Goal: Task Accomplishment & Management: Complete application form

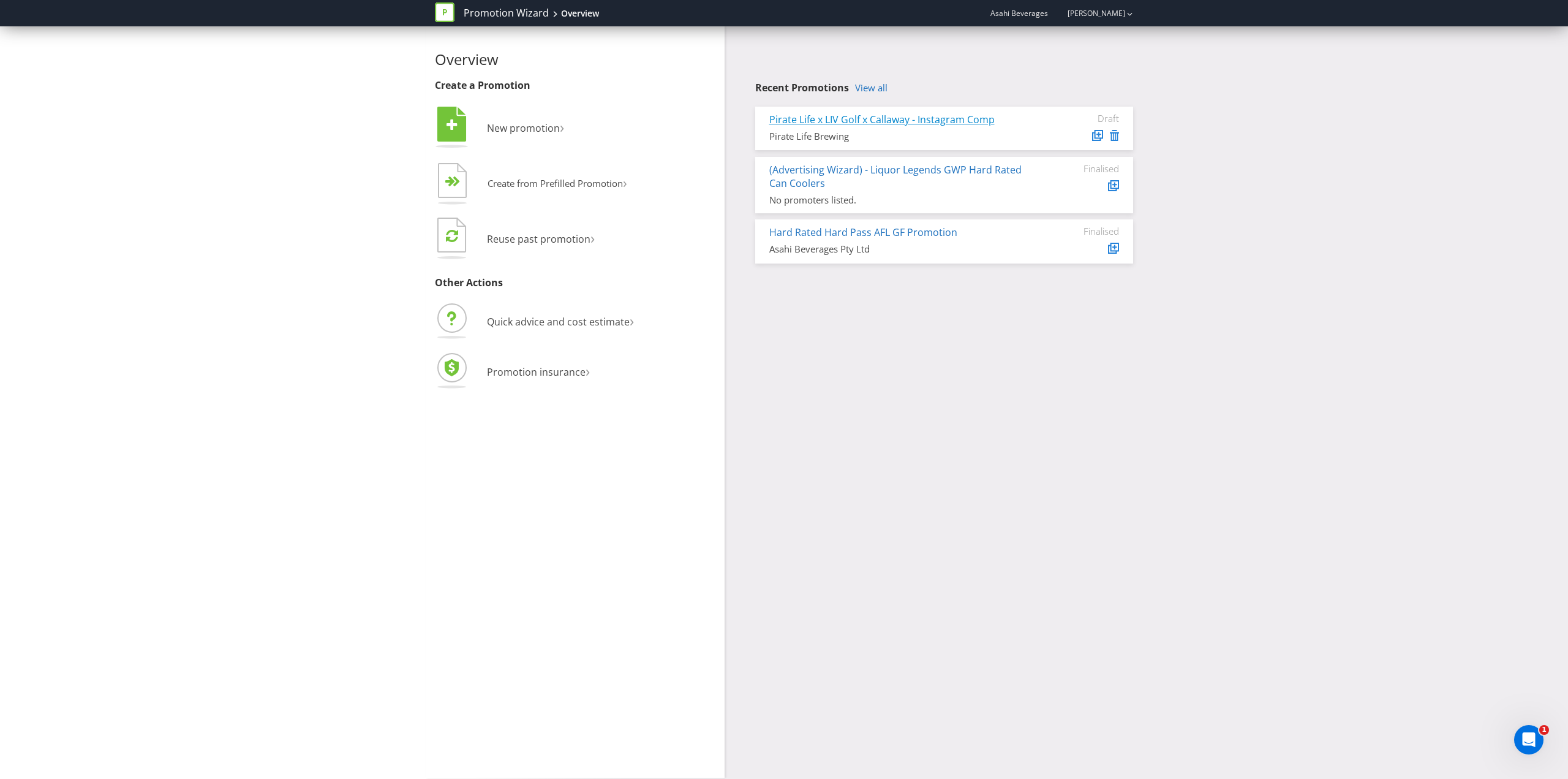
click at [803, 118] on link "Pirate Life x LIV Golf x Callaway - Instagram Comp" at bounding box center [882, 119] width 225 height 13
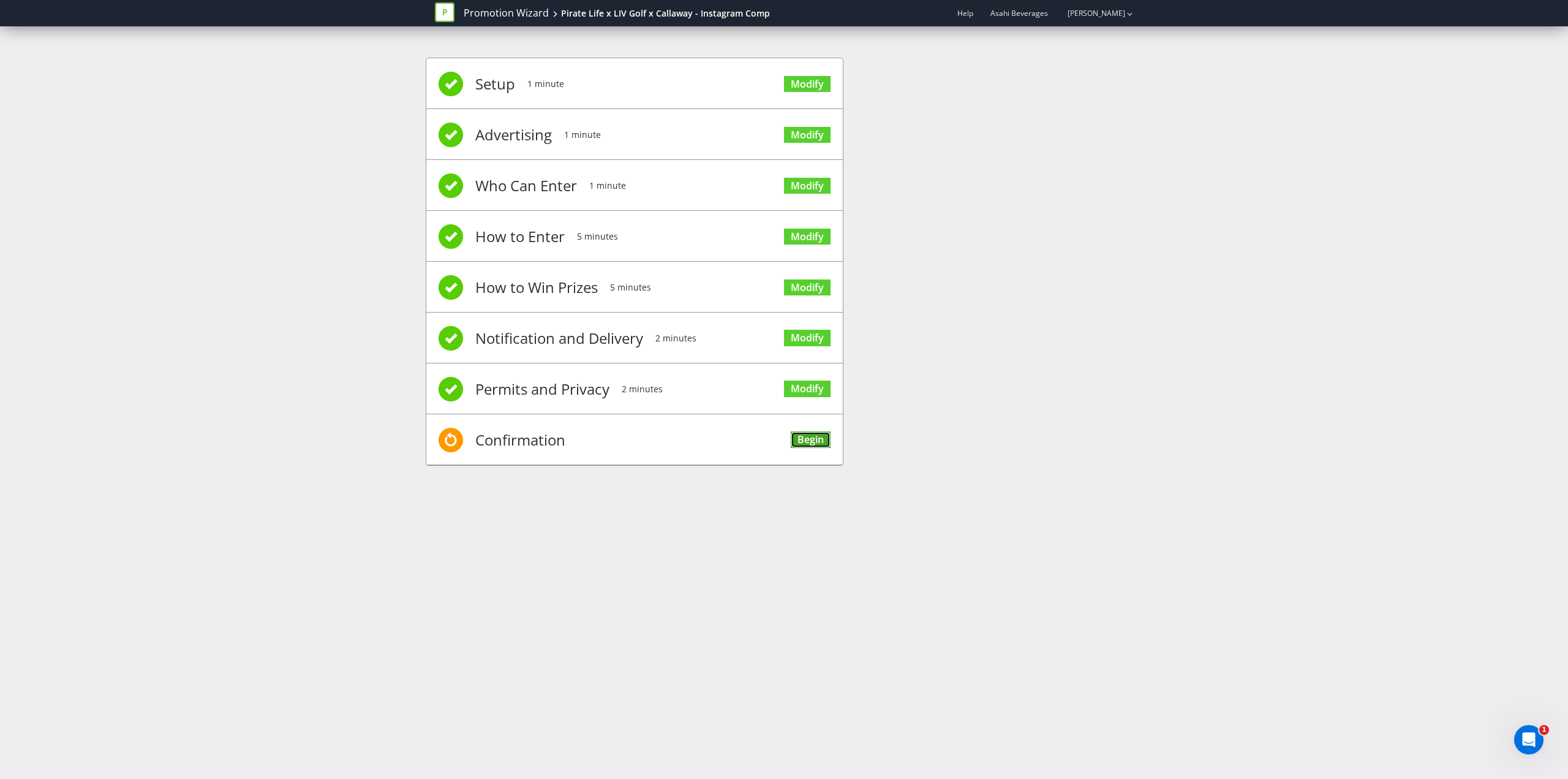
click at [812, 441] on link "Begin" at bounding box center [811, 440] width 40 height 17
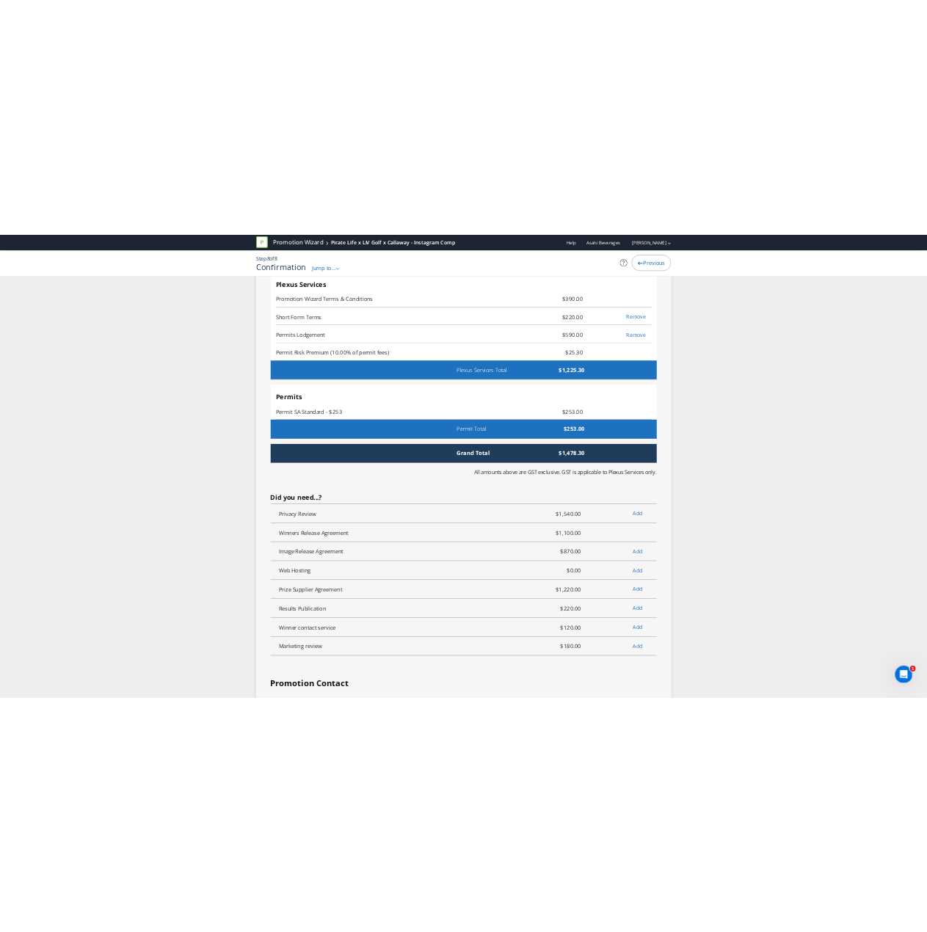
scroll to position [4235, 0]
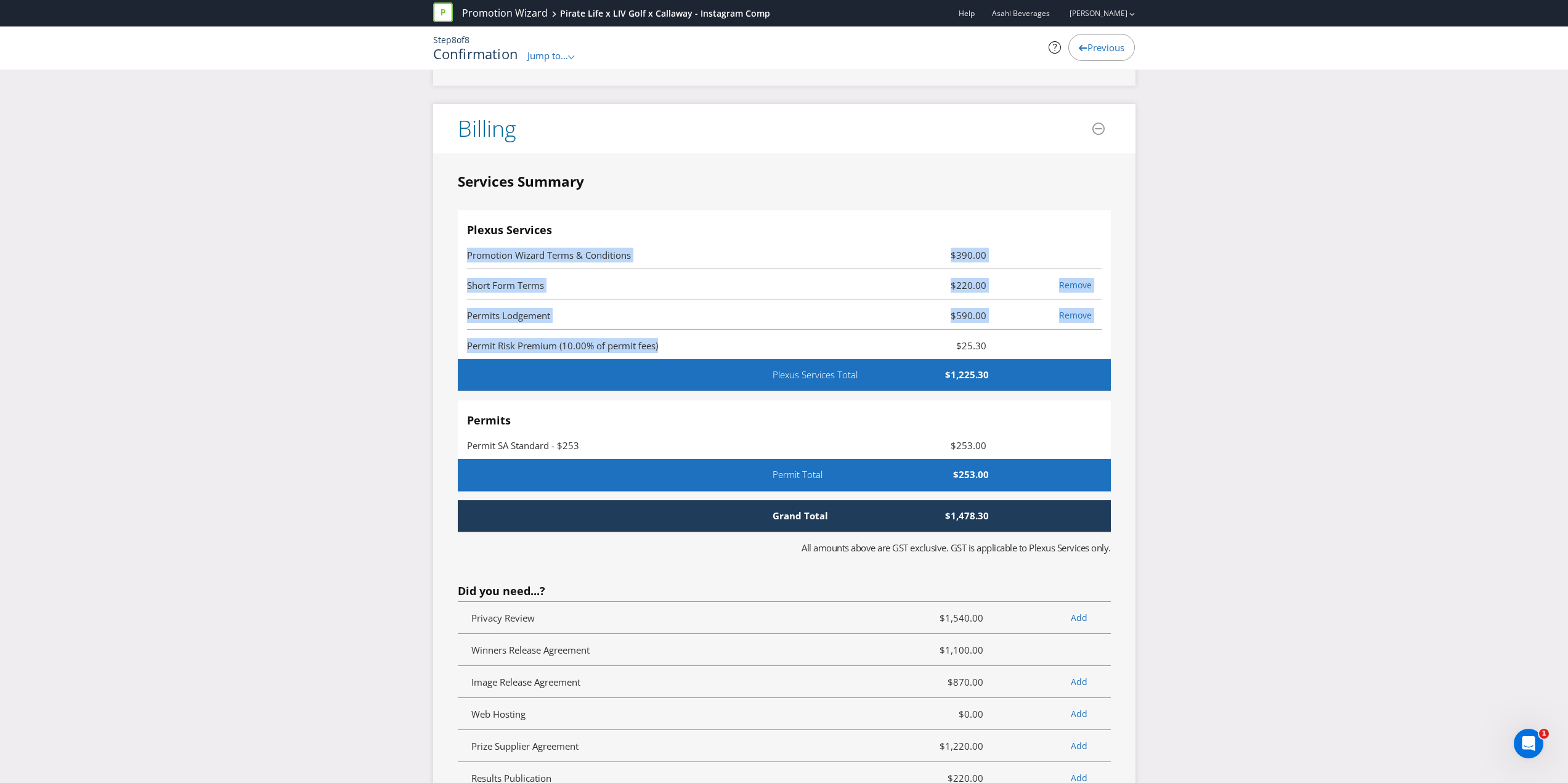
drag, startPoint x: 464, startPoint y: 255, endPoint x: 658, endPoint y: 347, distance: 214.7
click at [658, 347] on div "Plexus Services Promotion Wizard Terms & Conditions $390.00 Short Form Terms $2…" at bounding box center [784, 284] width 653 height 149
copy ul "Promotion Wizard Terms & Conditions $390.00 Short Form Terms $220.00 Remove Per…"
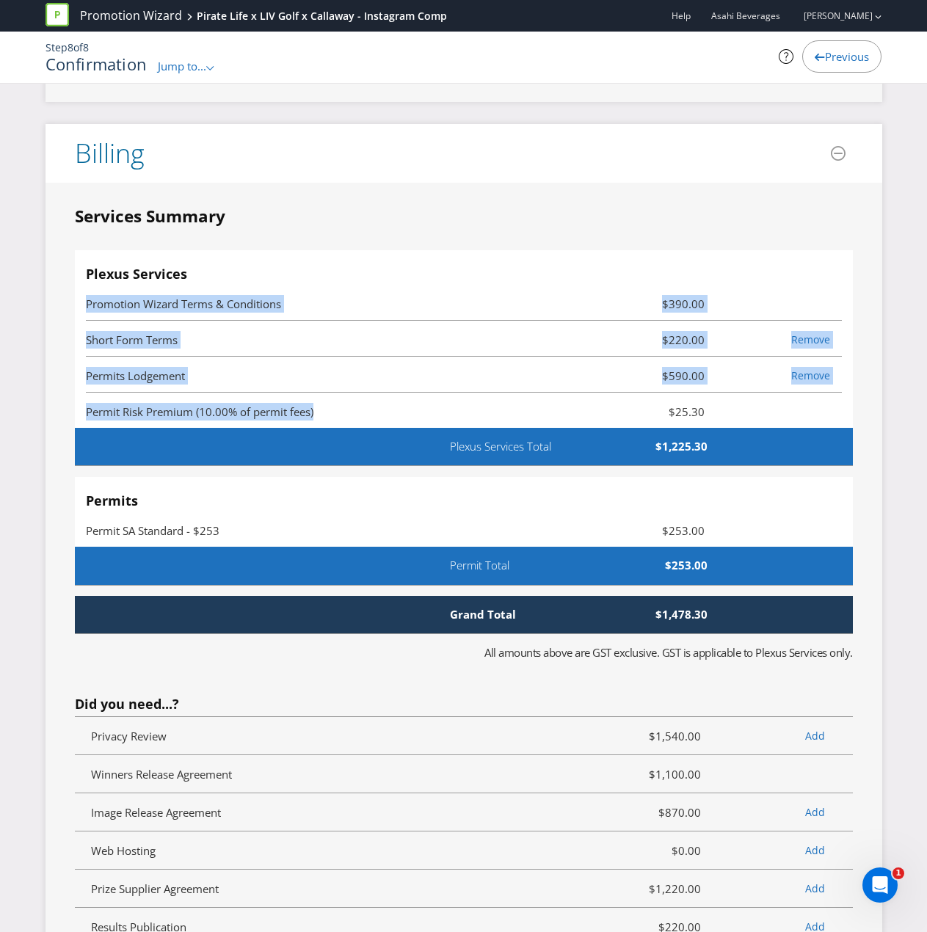
drag, startPoint x: 464, startPoint y: 288, endPoint x: 443, endPoint y: 294, distance: 21.2
click at [464, 288] on li "Promotion Wizard Terms & Conditions $390.00" at bounding box center [464, 303] width 756 height 36
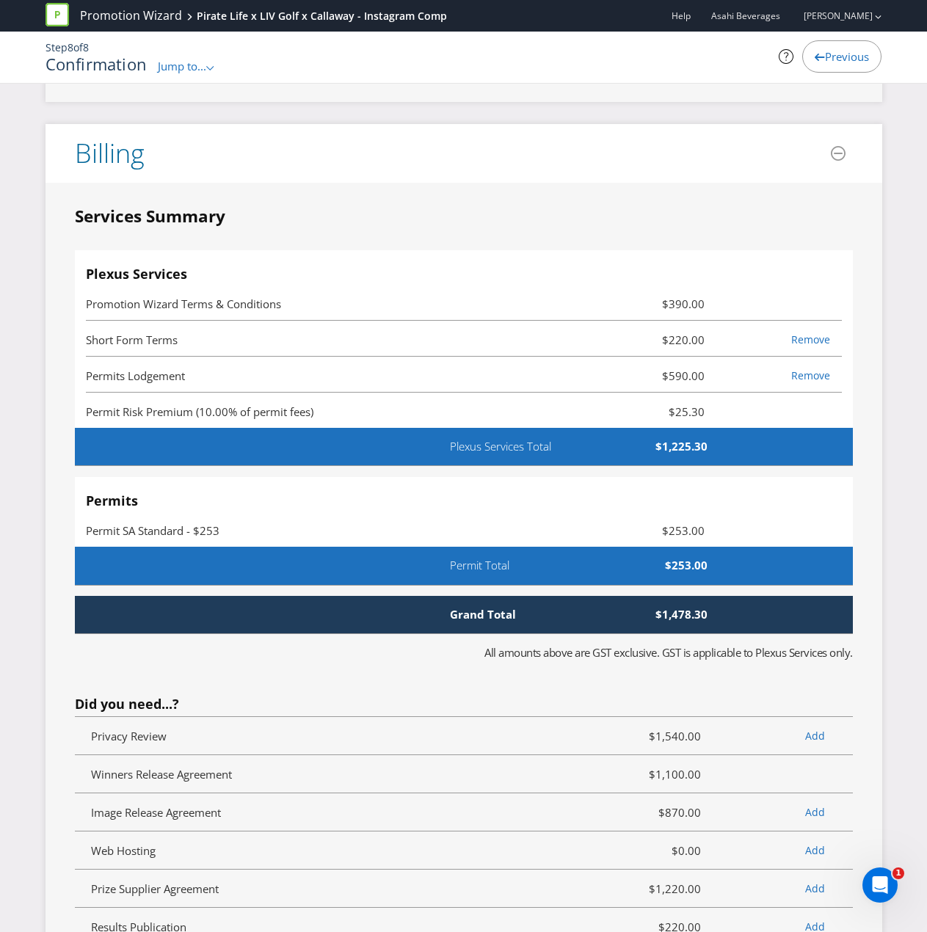
click at [210, 523] on span "Permit SA Standard - $253" at bounding box center [338, 531] width 504 height 18
click at [192, 531] on span "Permit SA Standard - $253" at bounding box center [153, 530] width 134 height 15
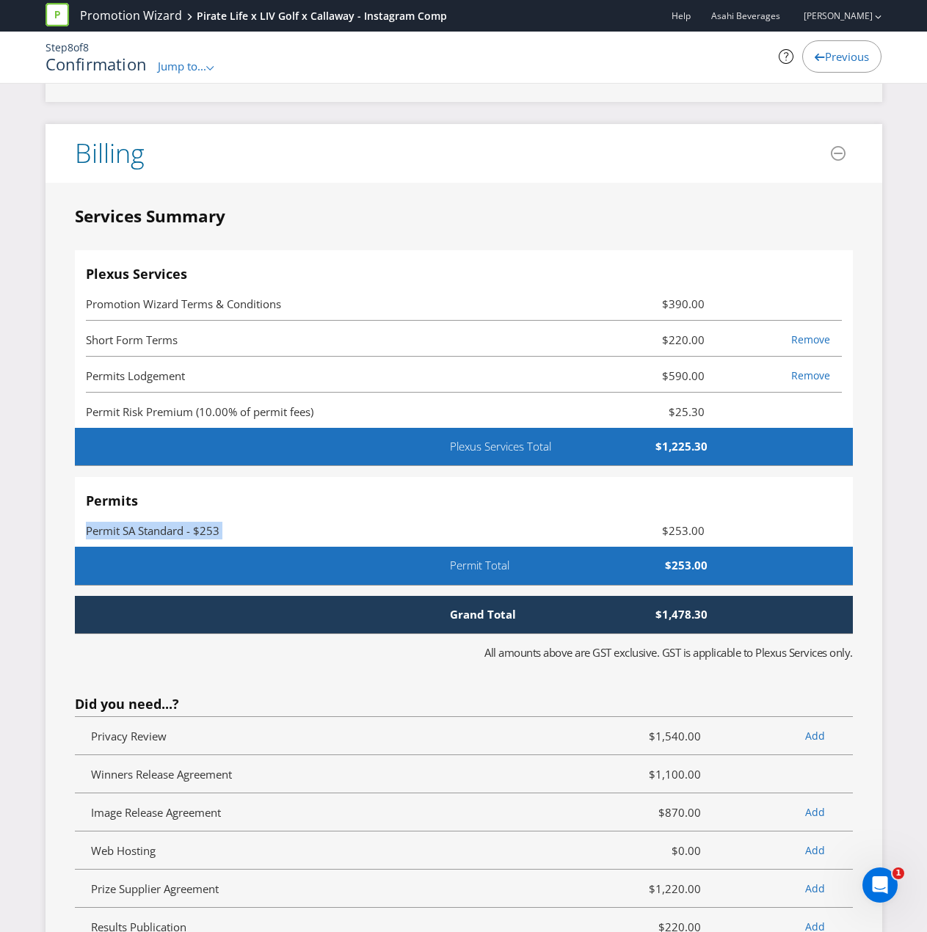
copy span "Permit SA Standard - $253"
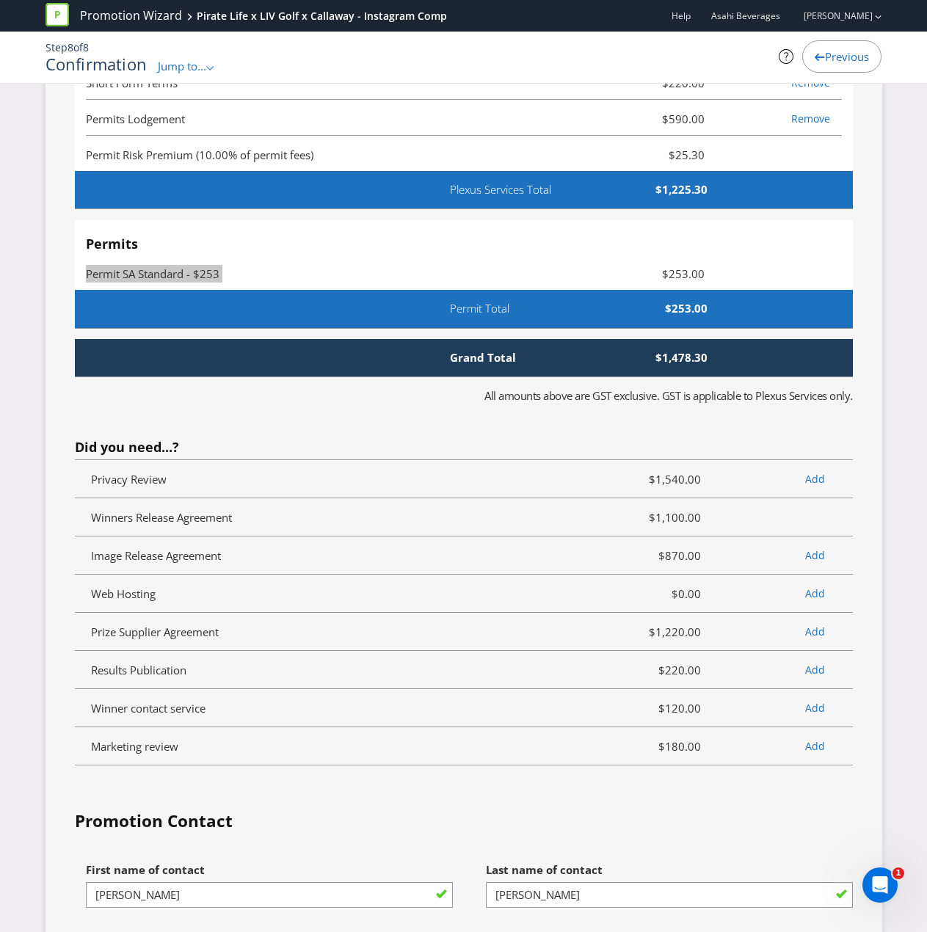
scroll to position [4478, 0]
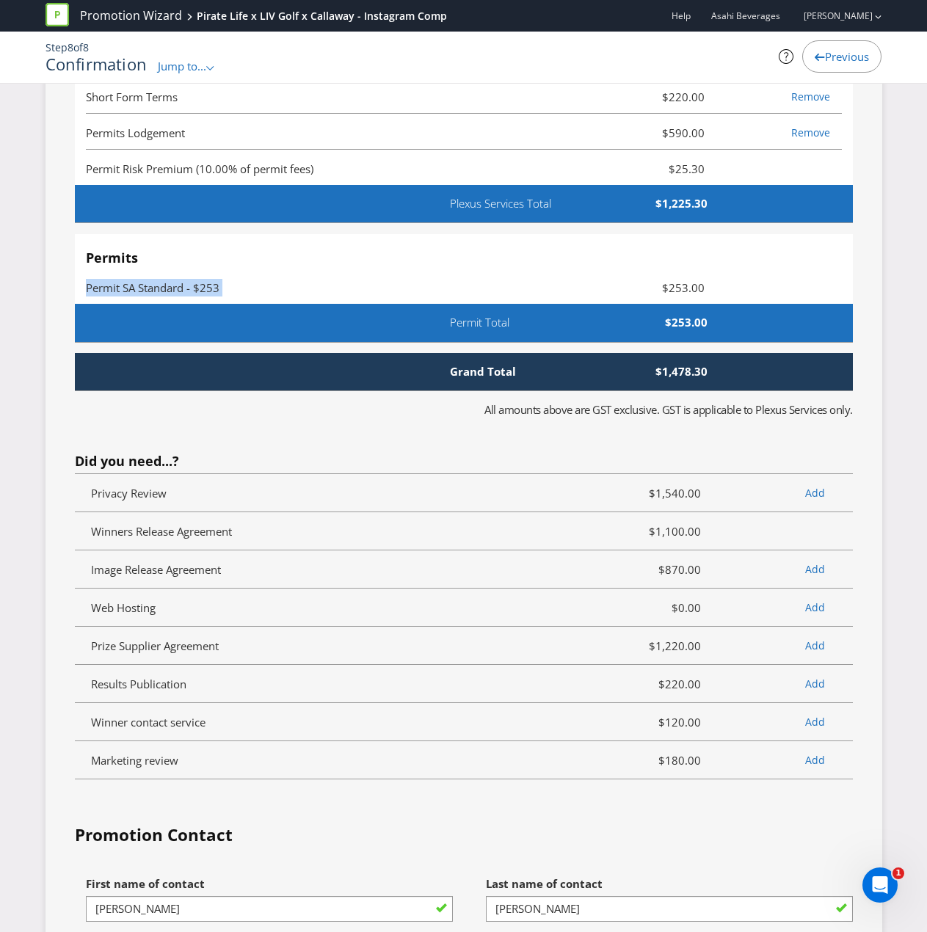
click at [293, 291] on span "Permit SA Standard - $253" at bounding box center [338, 288] width 504 height 18
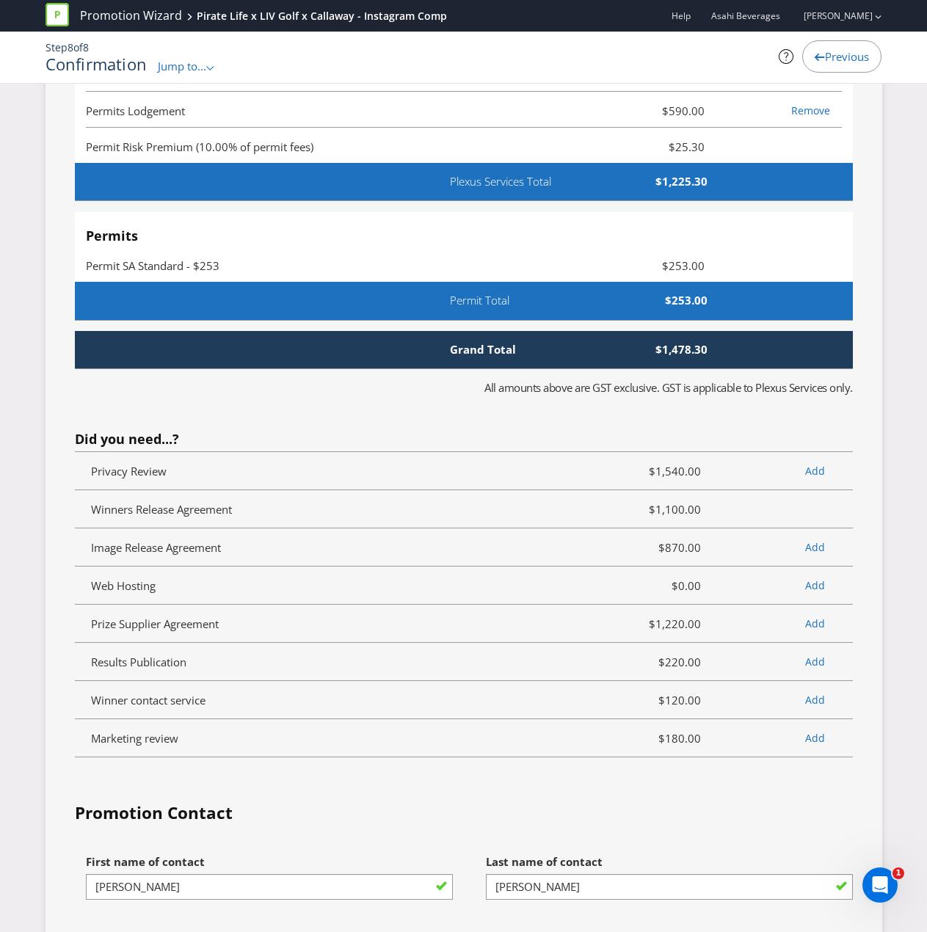
scroll to position [4382, 0]
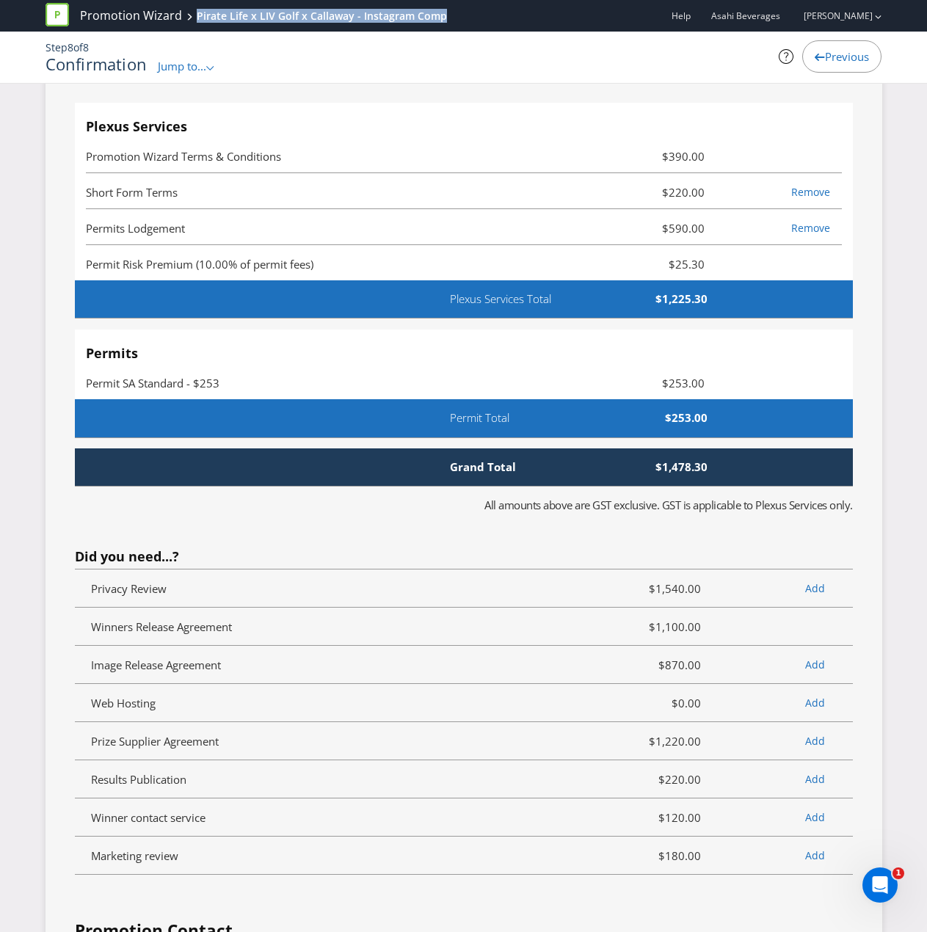
drag, startPoint x: 469, startPoint y: 16, endPoint x: 208, endPoint y: 43, distance: 262.0
click at [191, 20] on div "Promotion Wizard Pirate Life x LIV Golf x Callaway - Instagram Comp Help Asahi …" at bounding box center [464, 16] width 837 height 32
copy div "Pirate Life x LIV Golf x Callaway - Instagram Comp"
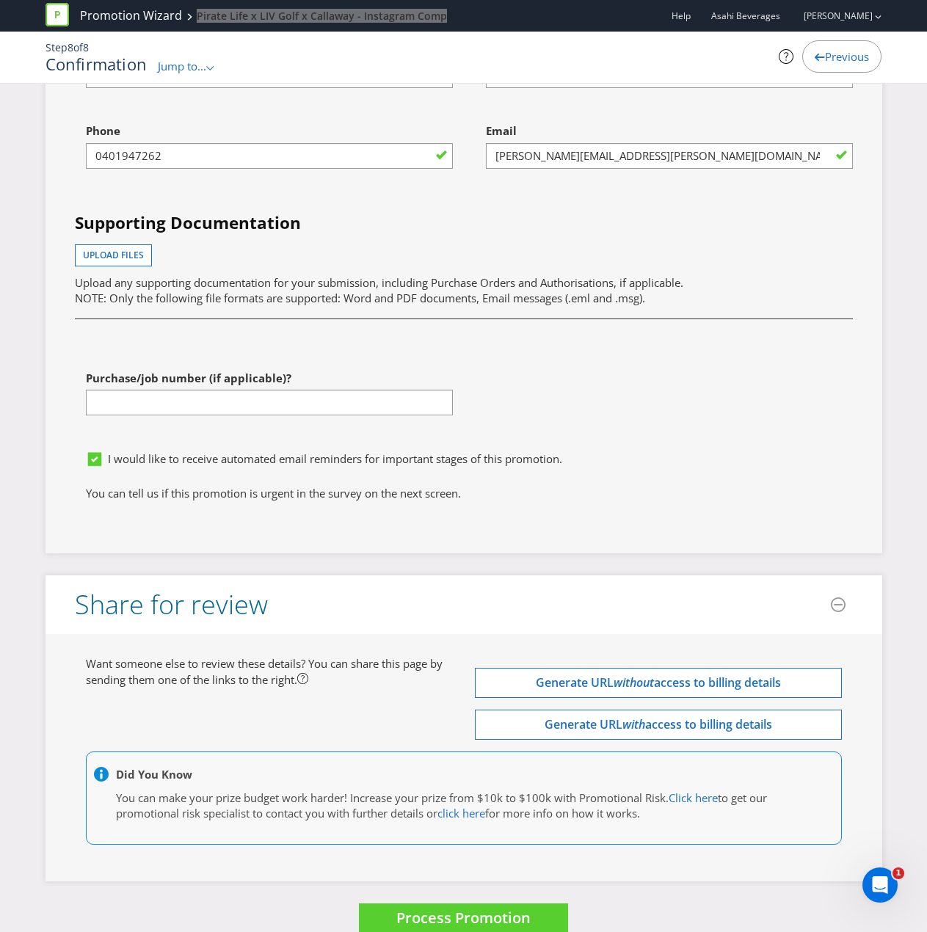
scroll to position [5336, 0]
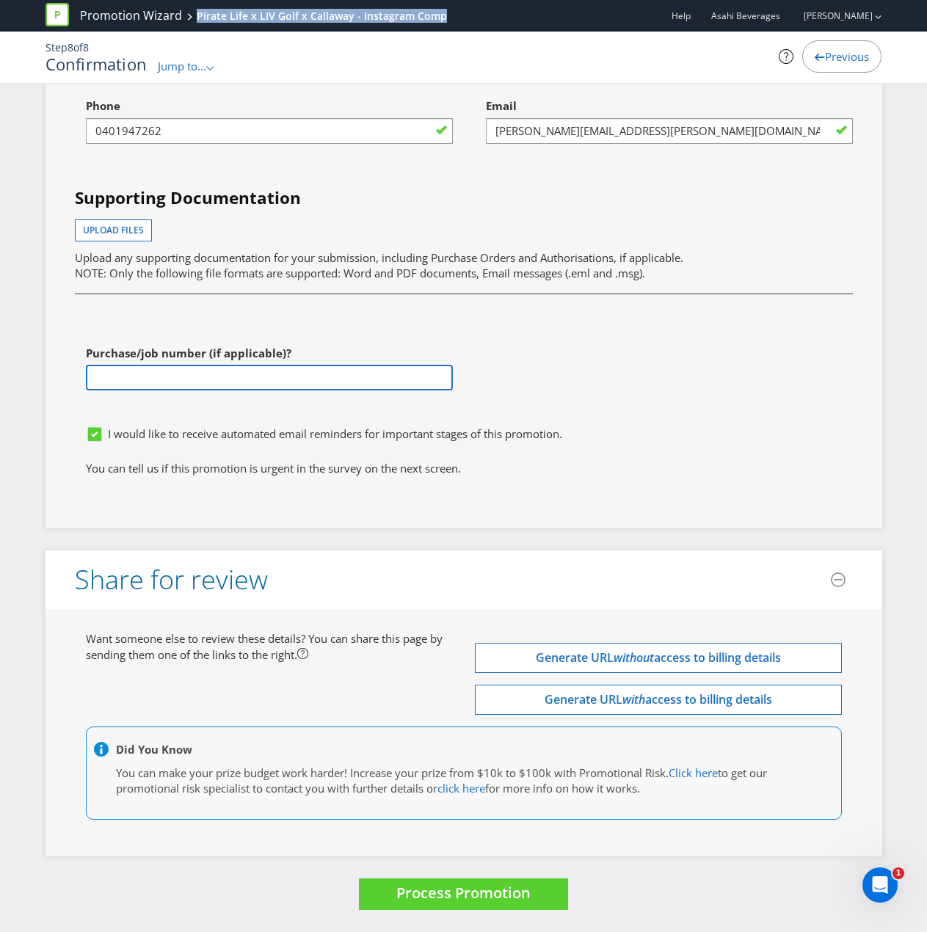
click at [330, 378] on input "text" at bounding box center [269, 378] width 367 height 26
type input "PO-6796"
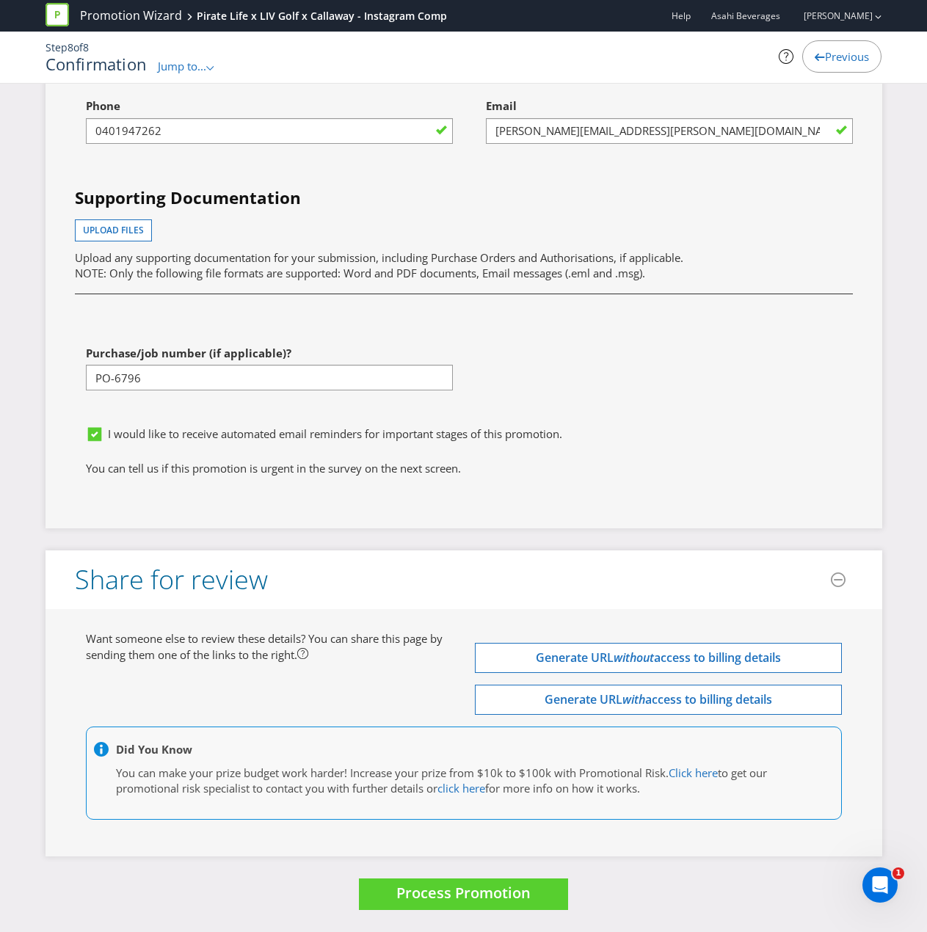
click at [699, 328] on div "First name of contact [PERSON_NAME] Last name of contact [PERSON_NAME] Phone [P…" at bounding box center [464, 214] width 800 height 408
drag, startPoint x: 435, startPoint y: 25, endPoint x: 189, endPoint y: 15, distance: 245.4
click at [189, 15] on div "Promotion Wizard Pirate Life x LIV Golf x Callaway - Instagram Comp Help Asahi …" at bounding box center [464, 16] width 837 height 32
copy div "Pirate Life x LIV Golf x Callaway - Instagram Comp"
click at [121, 230] on span "Upload files" at bounding box center [113, 230] width 61 height 12
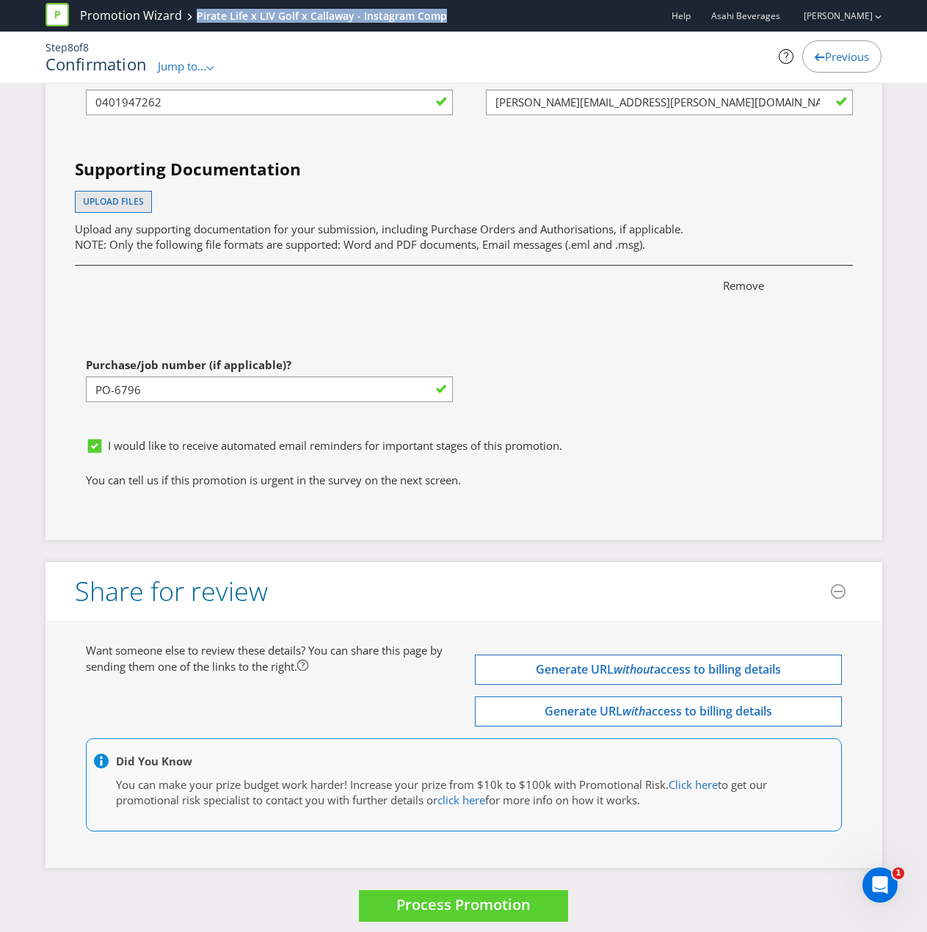
scroll to position [5377, 0]
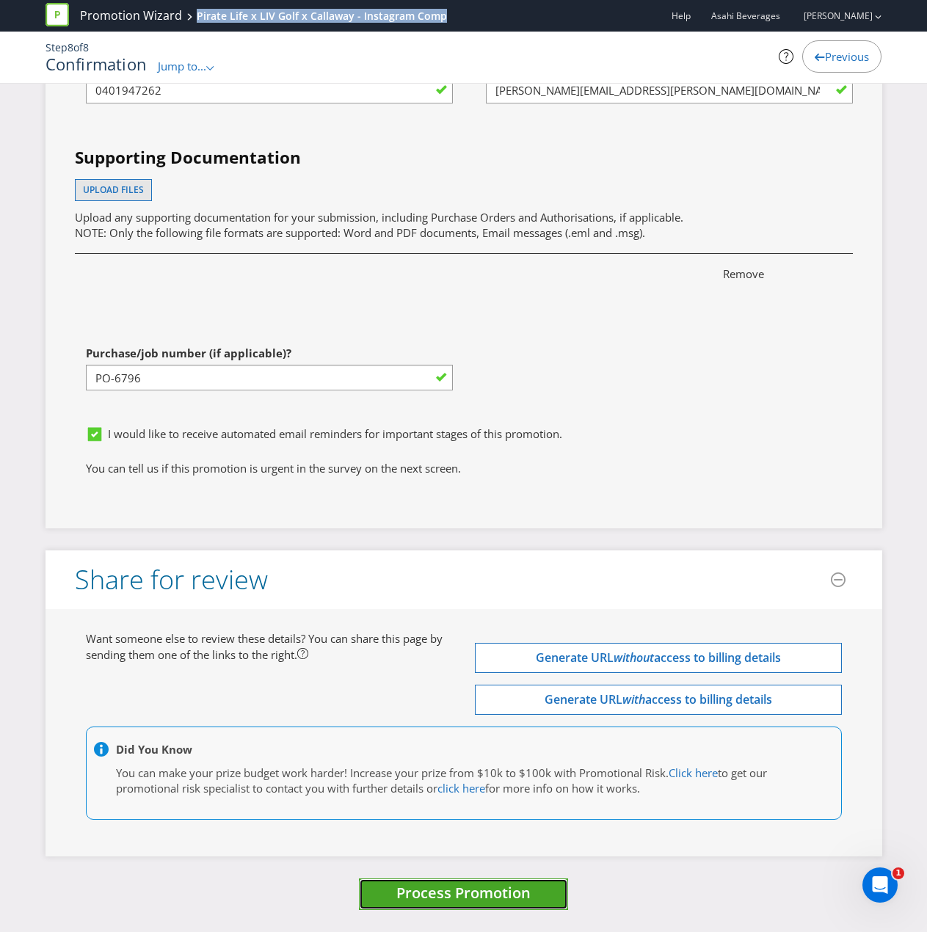
click at [523, 895] on span "Process Promotion" at bounding box center [463, 893] width 134 height 20
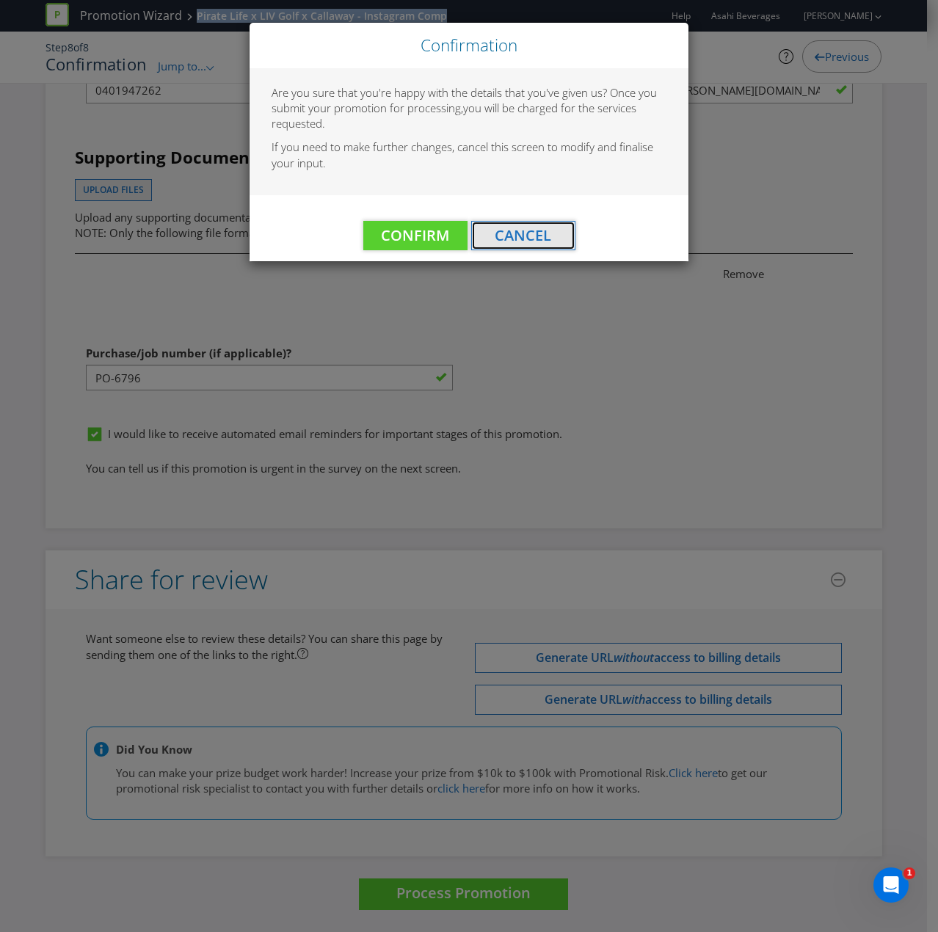
click at [505, 239] on span "Cancel" at bounding box center [523, 235] width 57 height 20
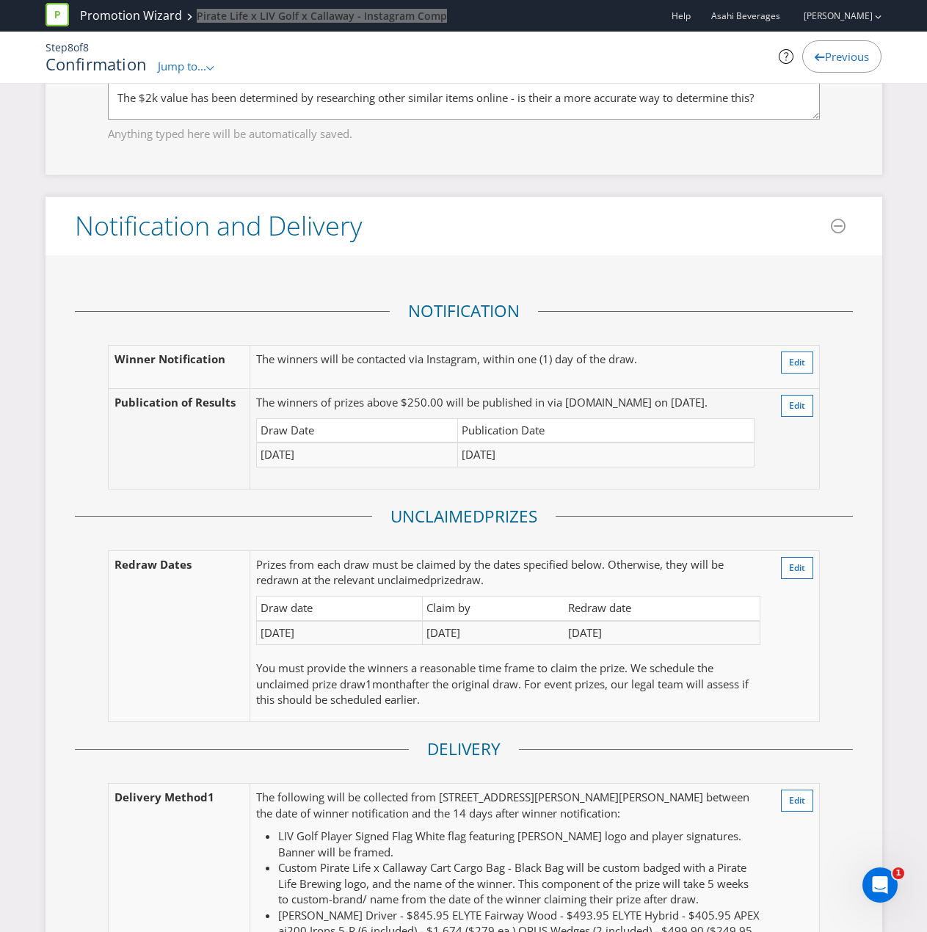
scroll to position [2055, 0]
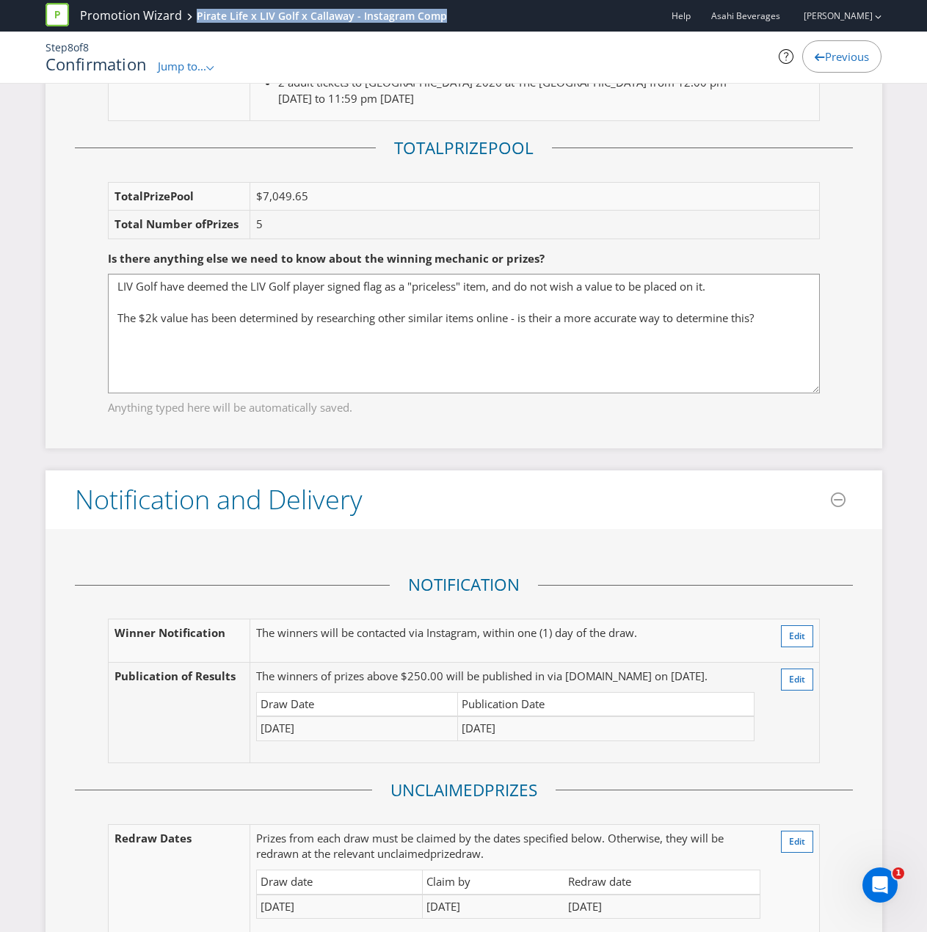
drag, startPoint x: 816, startPoint y: 337, endPoint x: 810, endPoint y: 391, distance: 53.8
click at [810, 391] on textarea "LIV Golf have deemed the LIV Golf player signed flag as a "priceless" item, and…" at bounding box center [464, 334] width 712 height 120
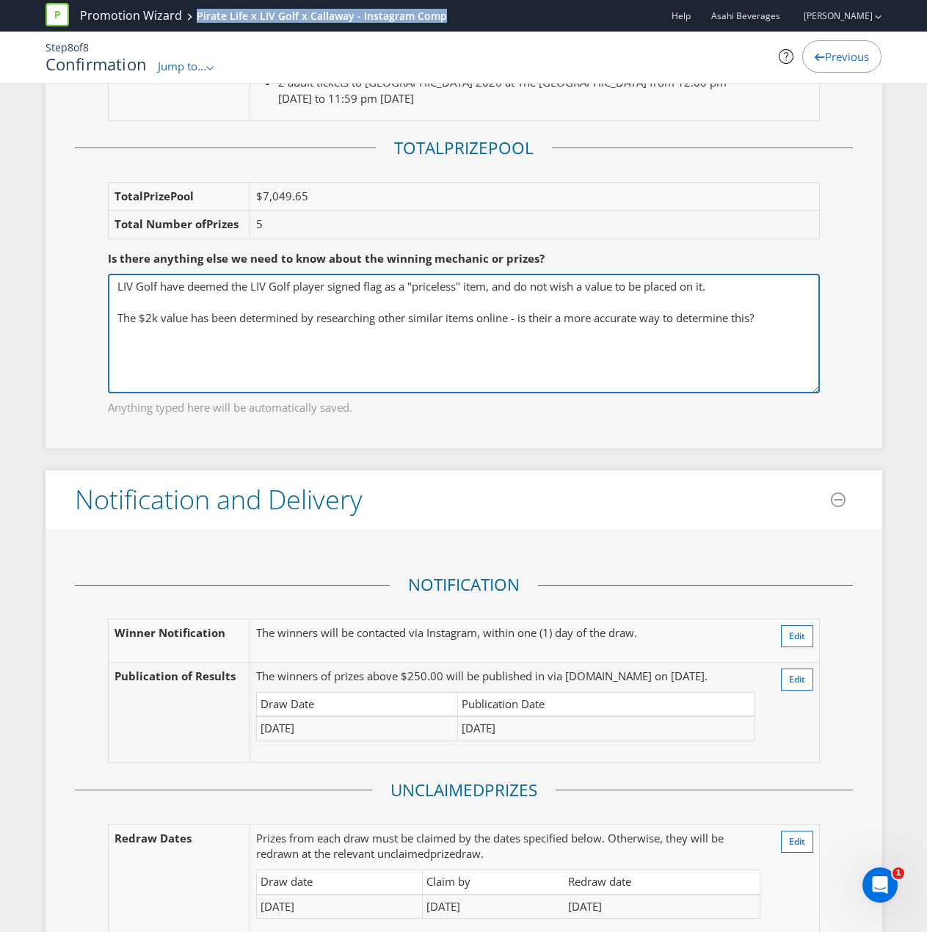
click at [382, 369] on textarea "LIV Golf have deemed the LIV Golf player signed flag as a "priceless" item, and…" at bounding box center [464, 334] width 712 height 120
drag, startPoint x: 818, startPoint y: 385, endPoint x: 806, endPoint y: 363, distance: 26.0
click at [789, 337] on textarea "LIV Golf have deemed the LIV Golf player signed flag as a "priceless" item, and…" at bounding box center [464, 334] width 712 height 120
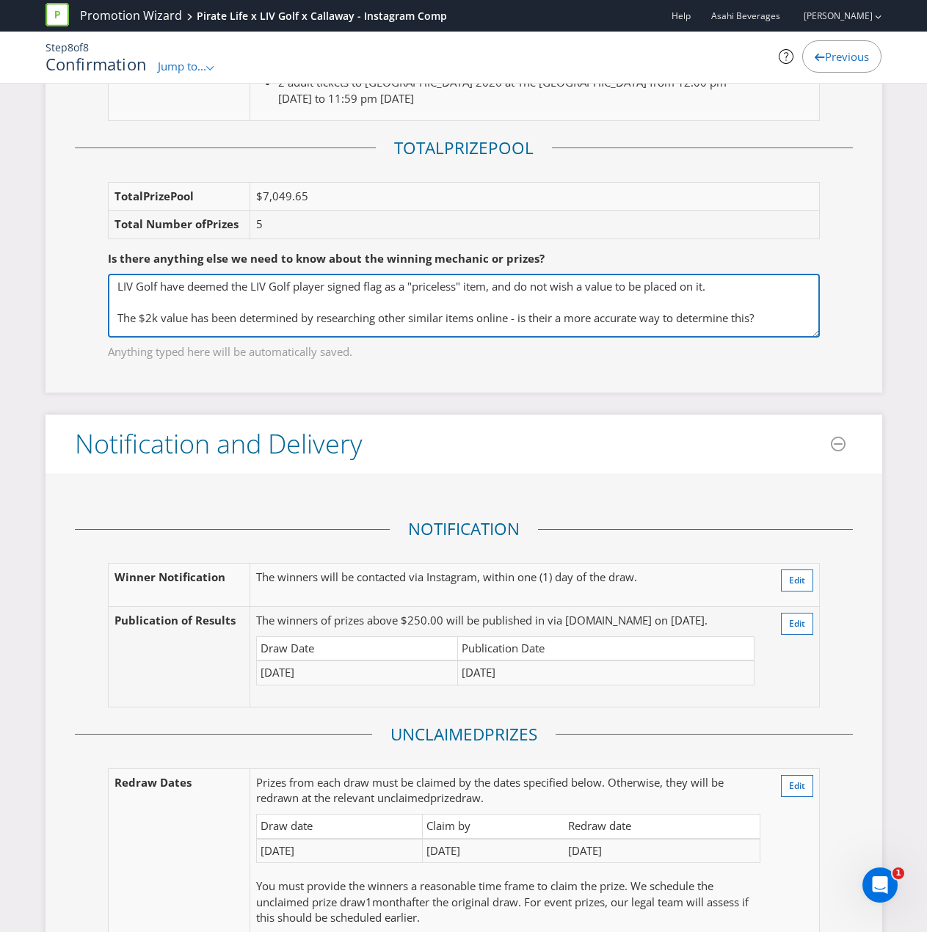
drag, startPoint x: 814, startPoint y: 389, endPoint x: 785, endPoint y: 333, distance: 62.7
click at [785, 333] on textarea "LIV Golf have deemed the LIV Golf player signed flag as a "priceless" item, and…" at bounding box center [464, 306] width 712 height 64
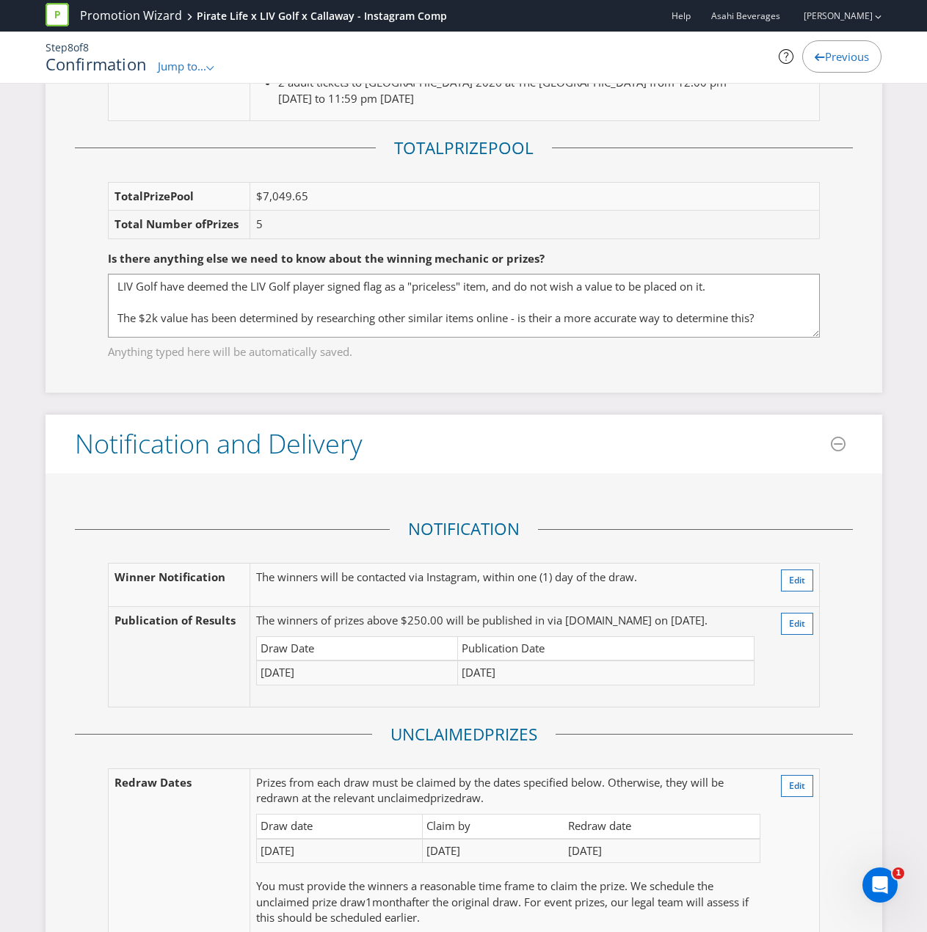
click at [738, 388] on div "Type Single draw Edit Draw Time At 12:00 pm [DATE][DATE] Edit Location [STREET_…" at bounding box center [464, 5] width 837 height 775
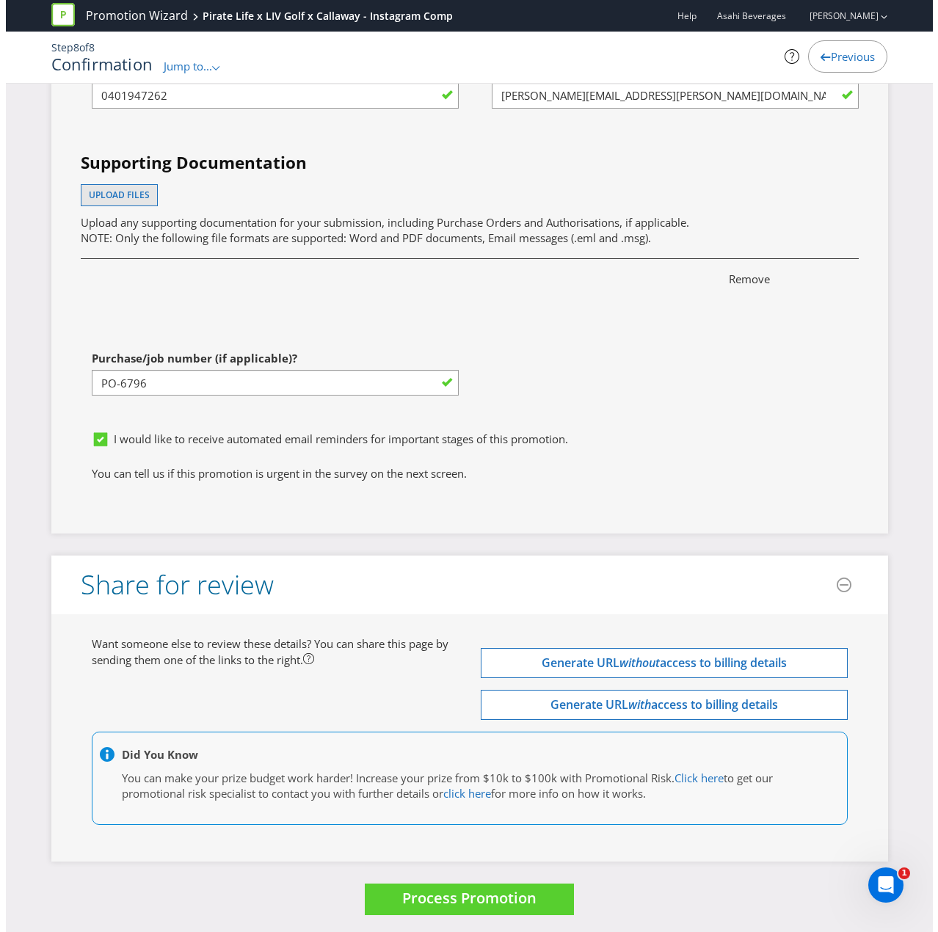
scroll to position [5375, 0]
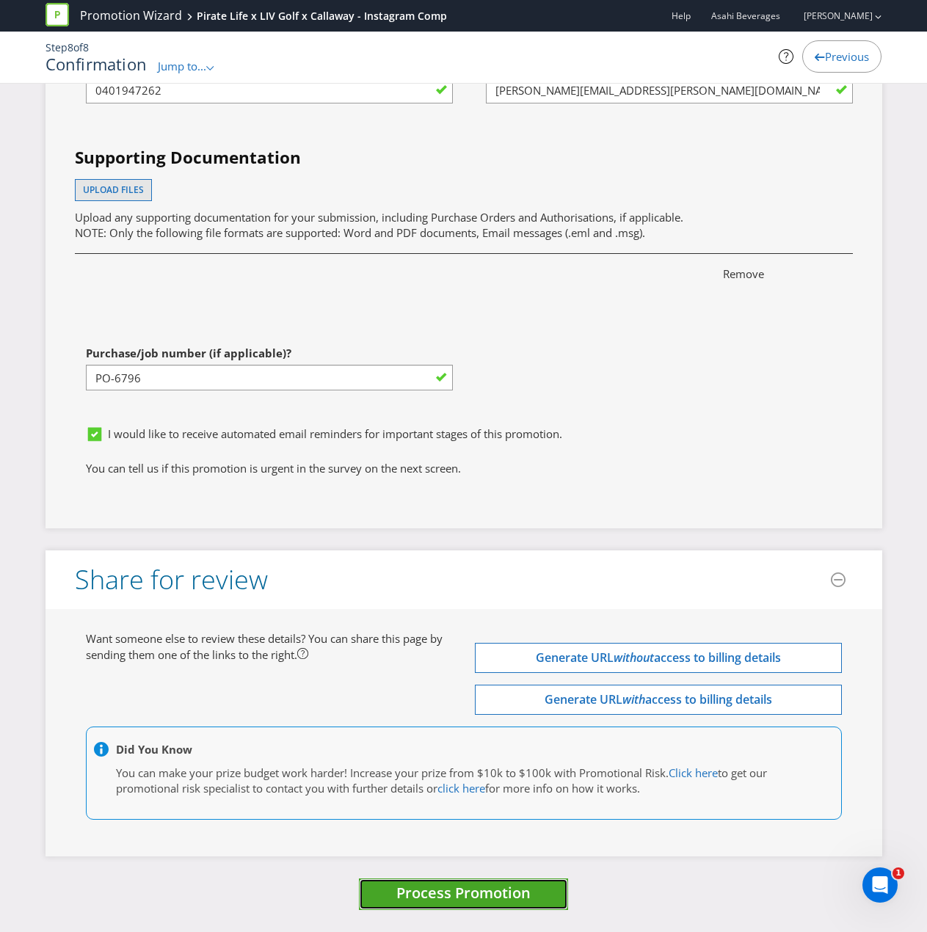
click at [498, 889] on span "Process Promotion" at bounding box center [463, 893] width 134 height 20
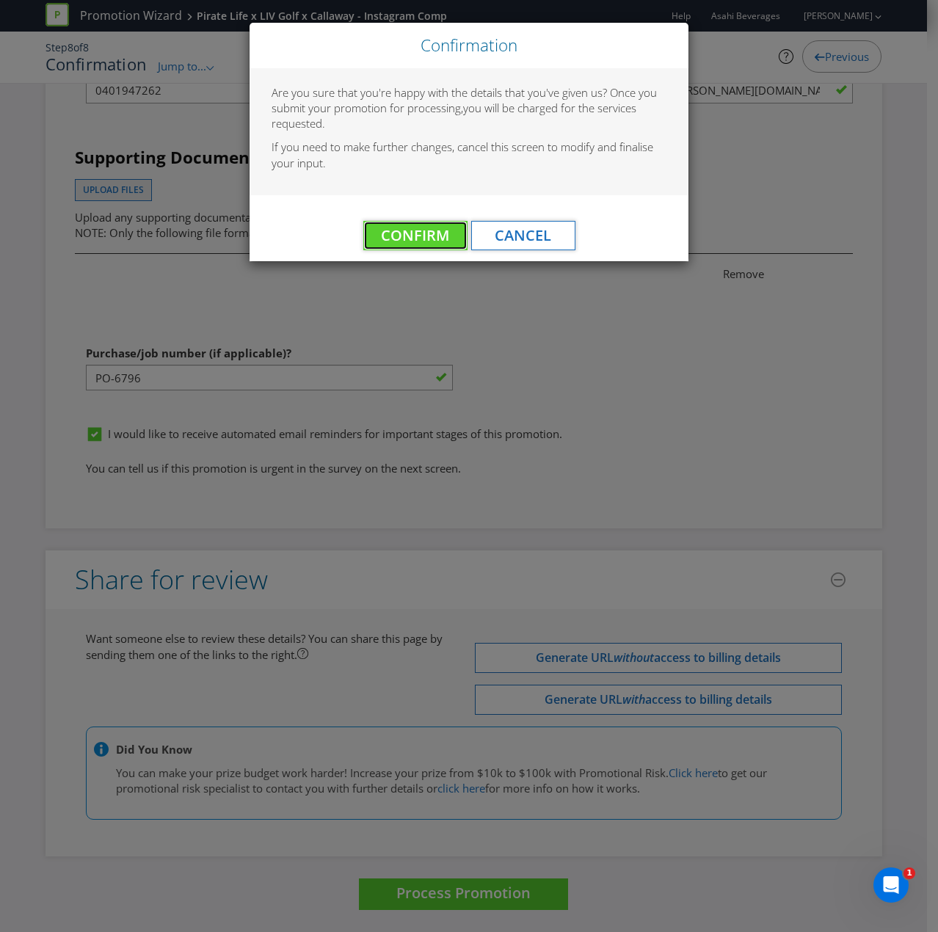
click at [388, 235] on span "Confirm" at bounding box center [415, 235] width 68 height 20
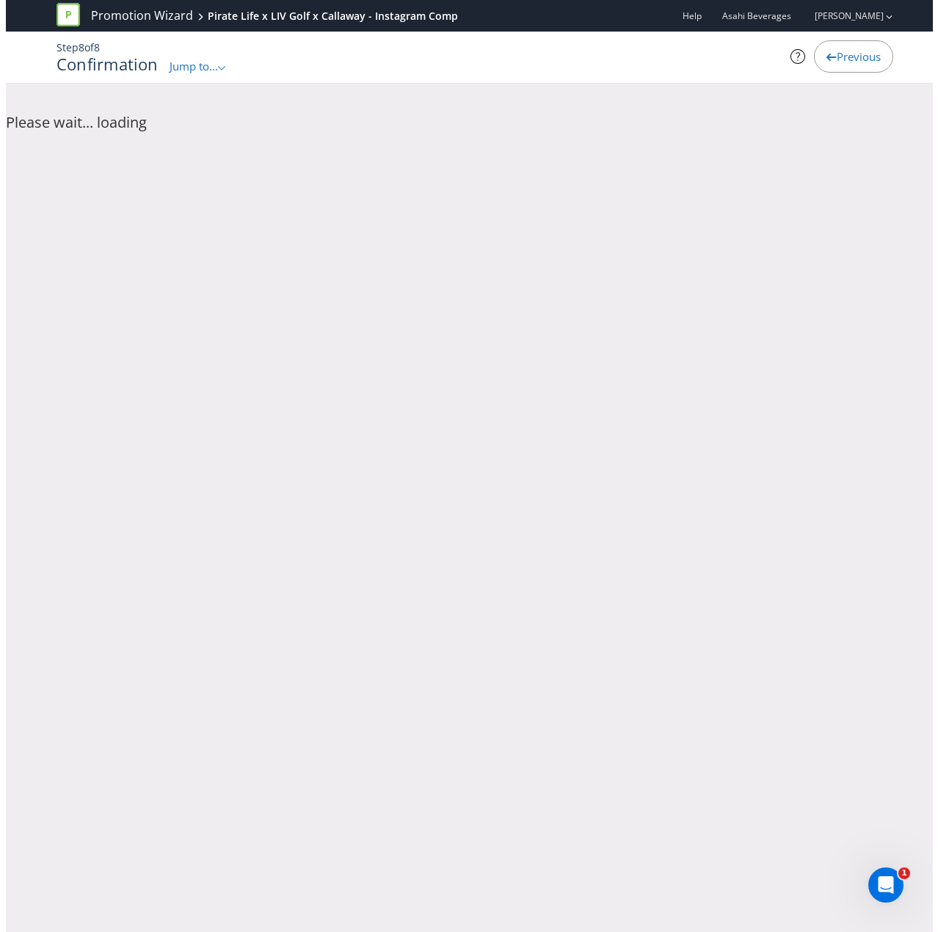
scroll to position [0, 0]
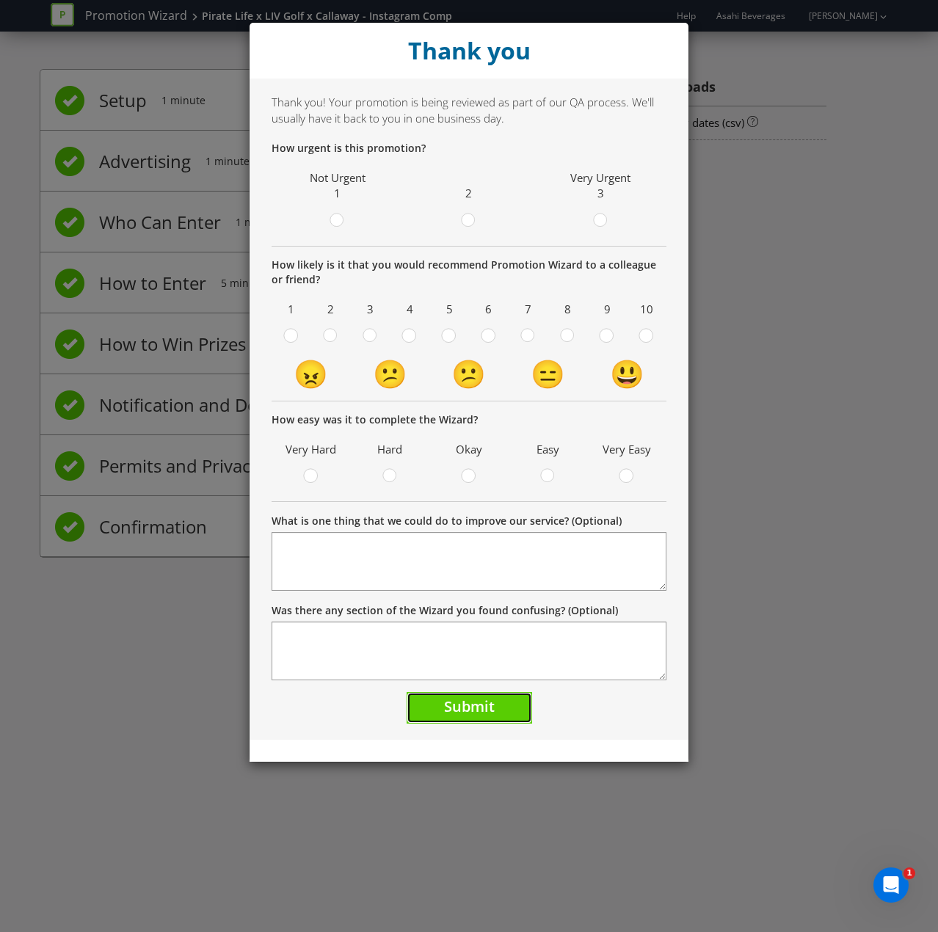
click at [496, 708] on button "Submit" at bounding box center [470, 708] width 126 height 32
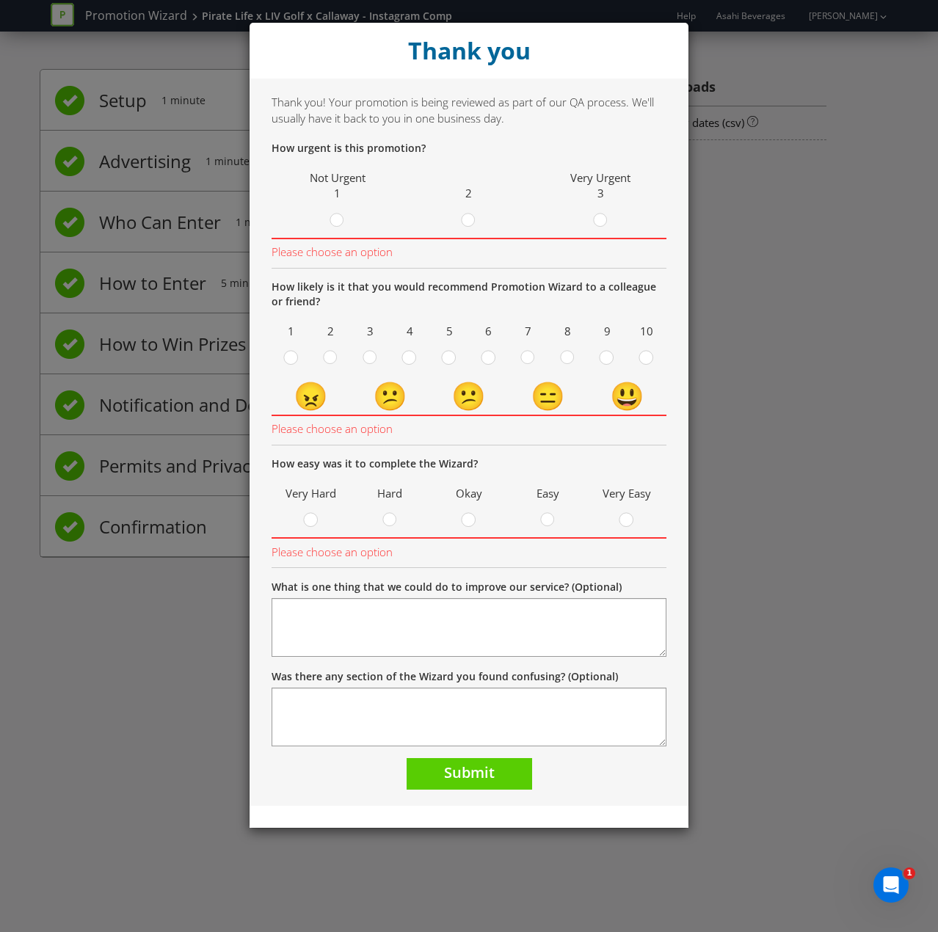
click at [830, 486] on div "Thank you Thank you! Your promotion is being reviewed as part of our QA process…" at bounding box center [469, 466] width 938 height 932
click at [598, 219] on div at bounding box center [600, 215] width 7 height 7
click at [0, 0] on input "radio" at bounding box center [0, 0] width 0 height 0
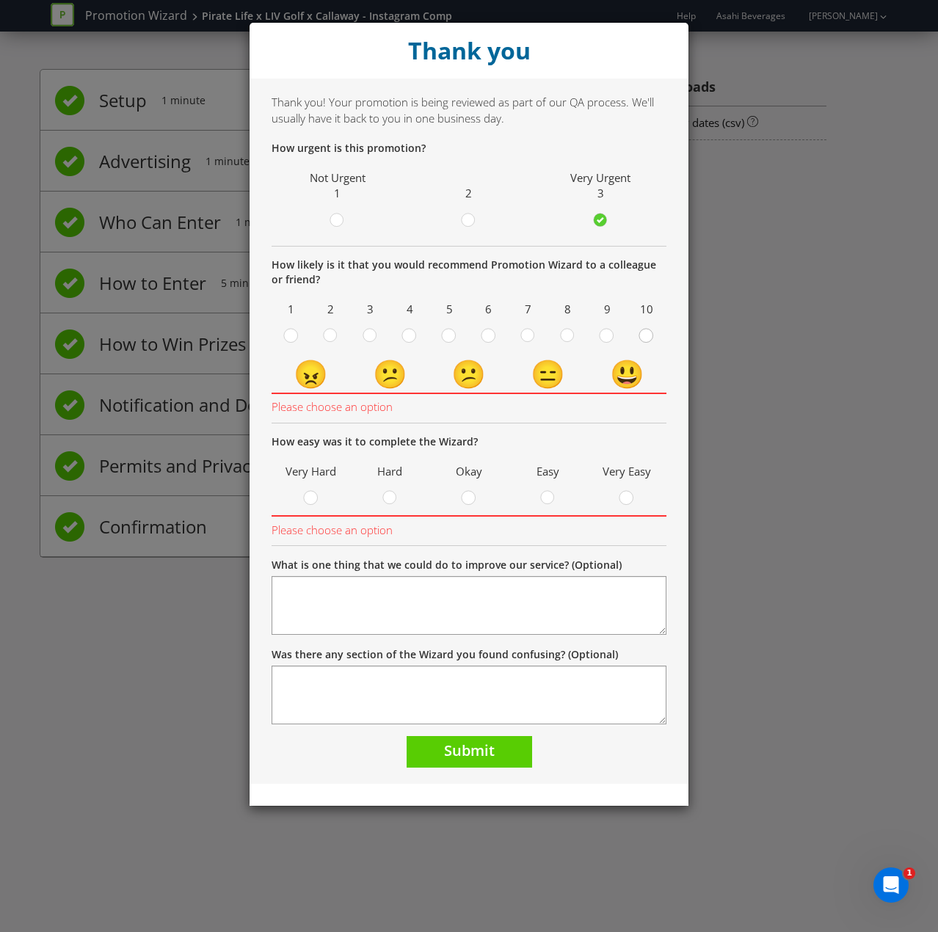
click at [648, 336] on circle at bounding box center [645, 335] width 13 height 13
click at [0, 0] on input "radio" at bounding box center [0, 0] width 0 height 0
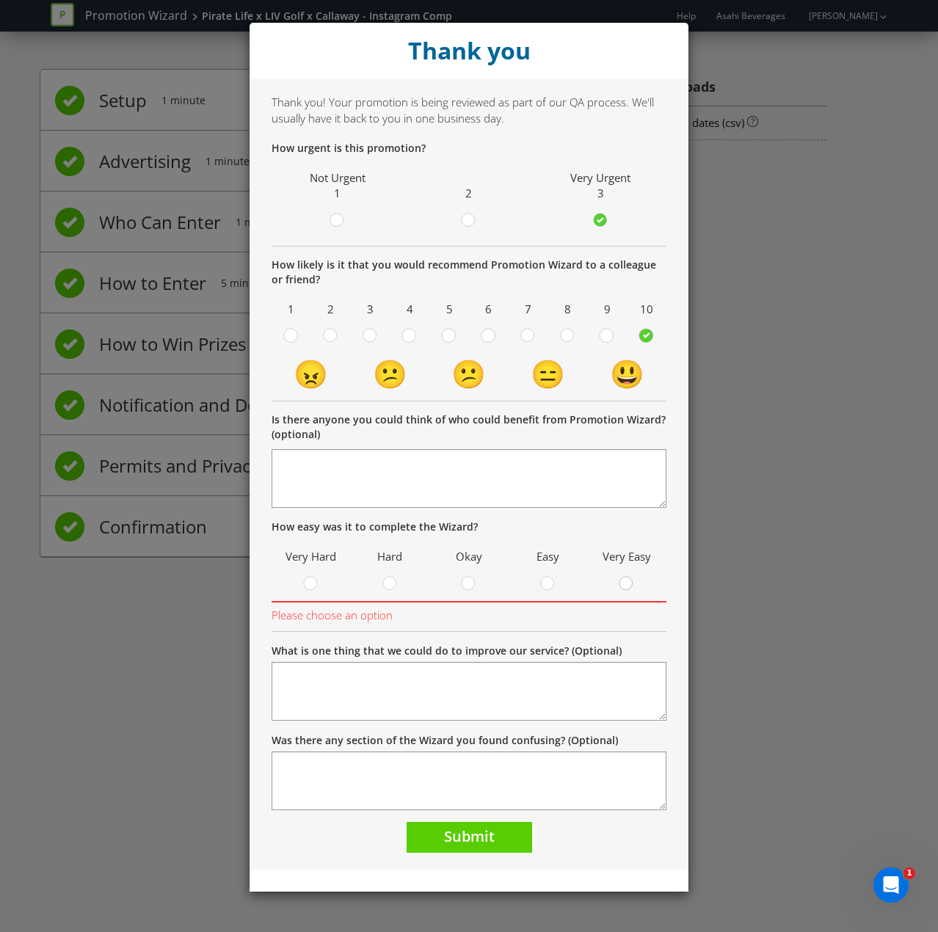
click at [625, 586] on circle at bounding box center [626, 583] width 13 height 13
click at [0, 0] on input "radio" at bounding box center [0, 0] width 0 height 0
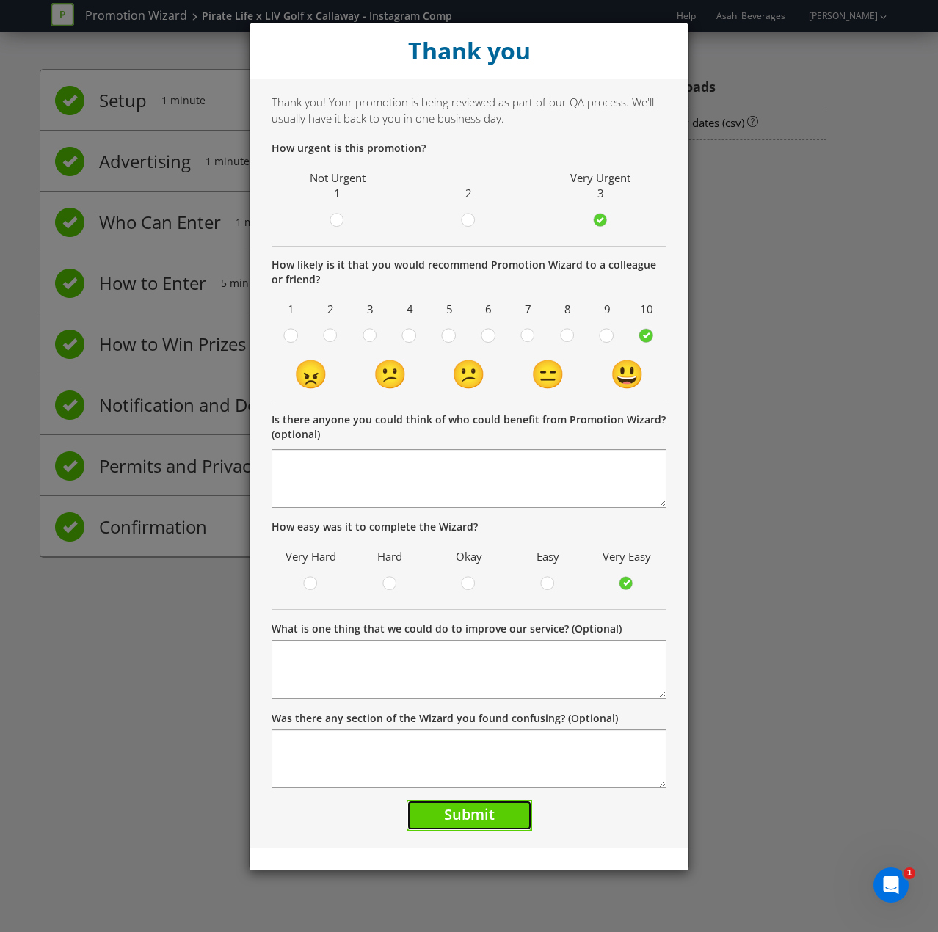
click at [484, 811] on span "Submit" at bounding box center [469, 814] width 51 height 20
